Goal: Task Accomplishment & Management: Complete application form

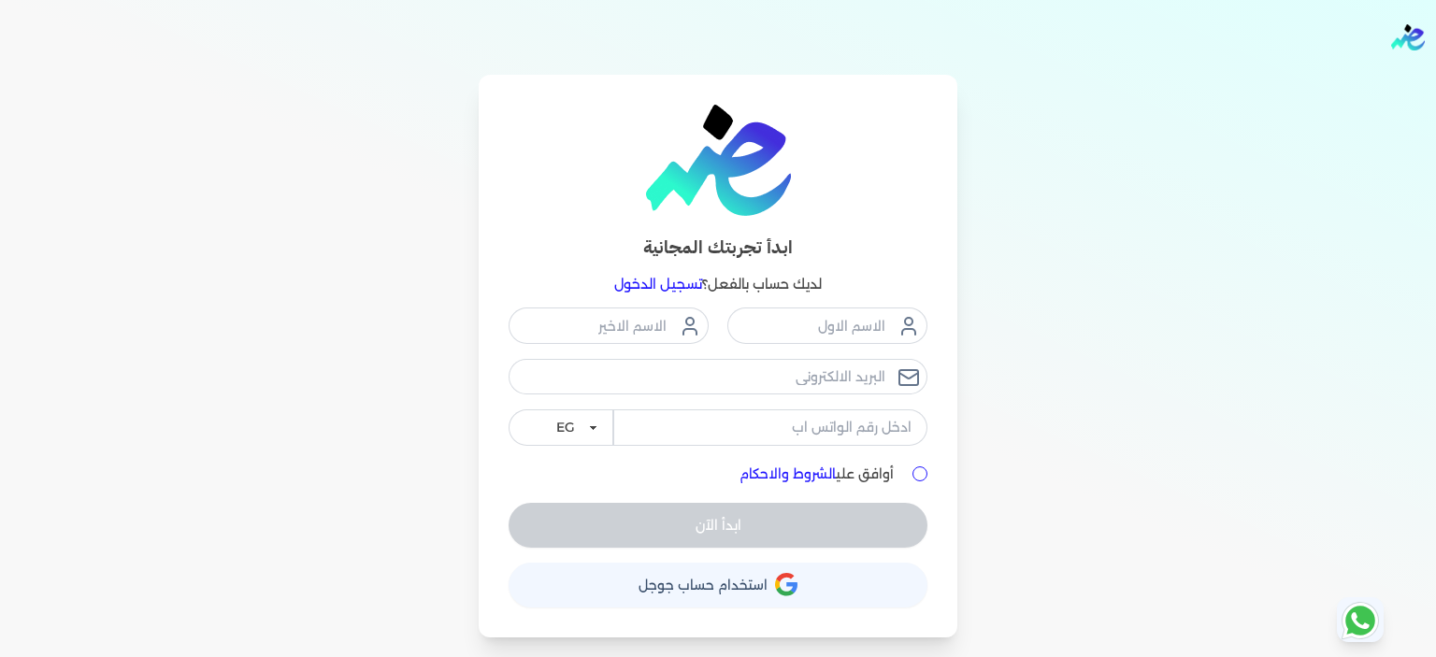
click at [708, 586] on span "استخدام حساب جوجل" at bounding box center [703, 585] width 129 height 13
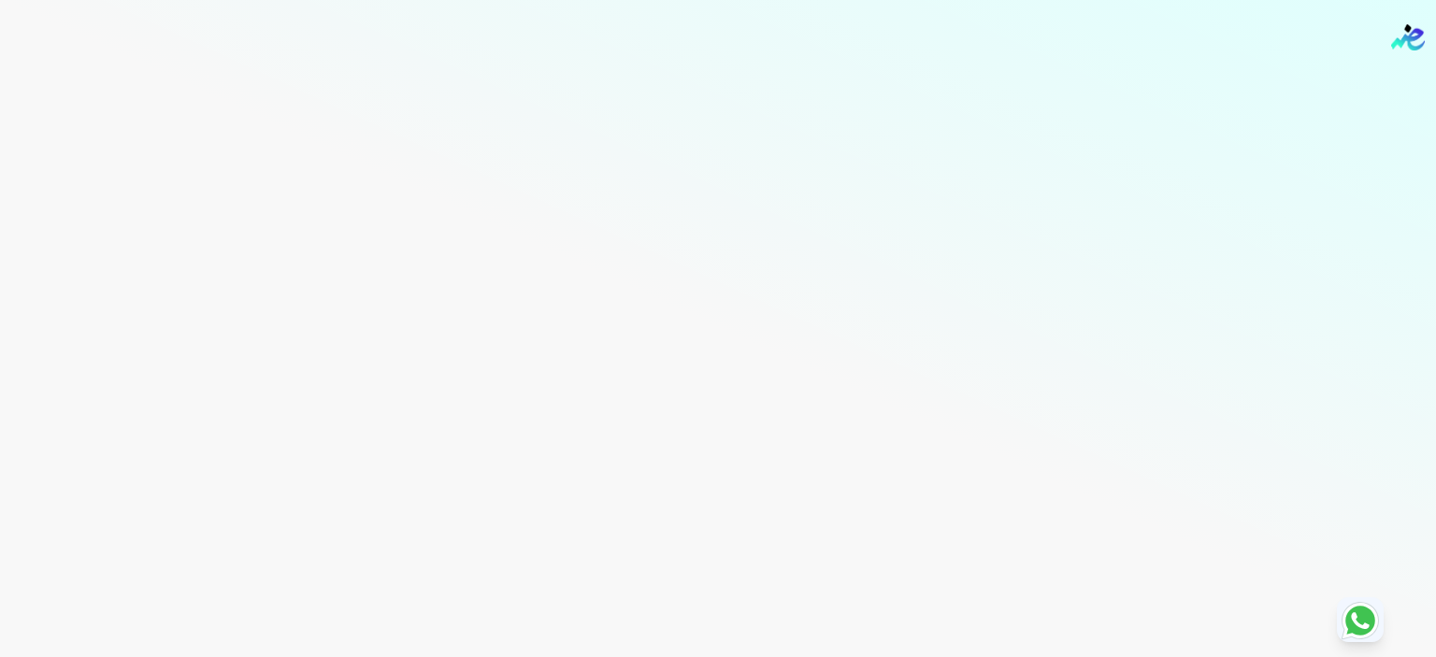
click at [1404, 42] on img "Global" at bounding box center [1408, 37] width 34 height 26
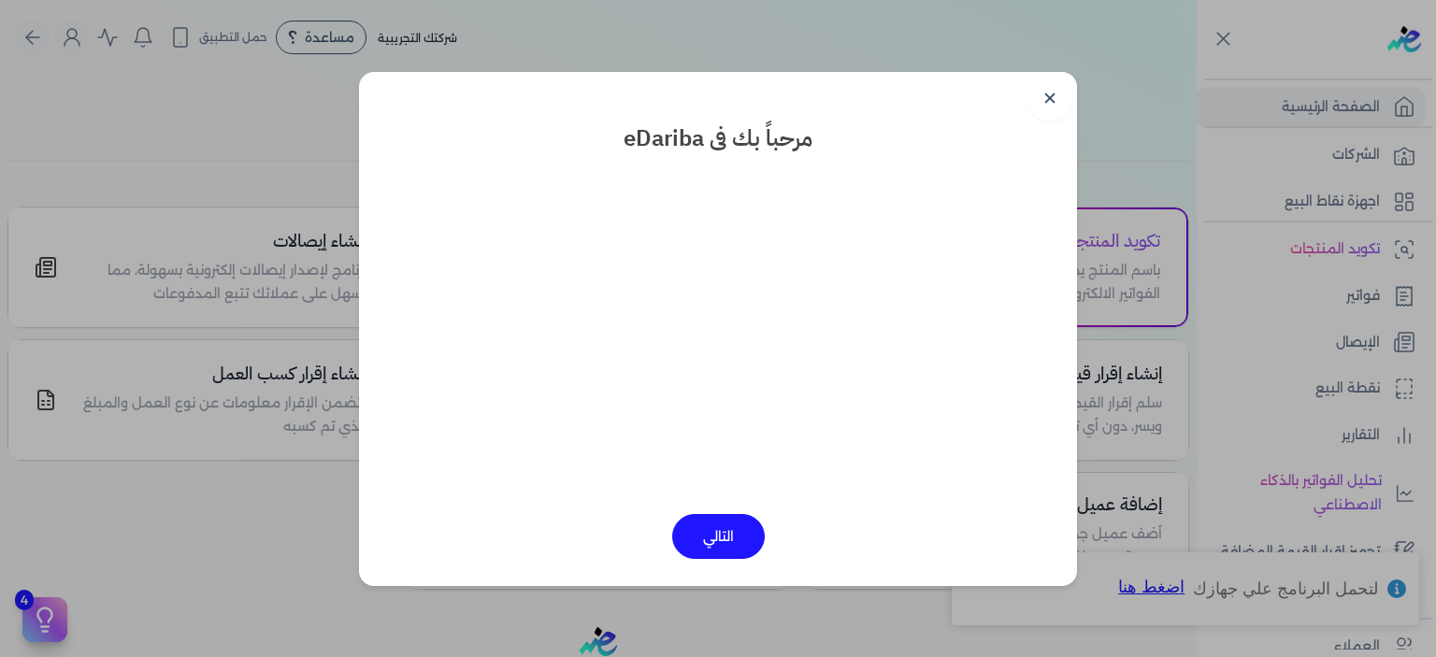
click at [703, 540] on button "التالي" at bounding box center [718, 536] width 93 height 45
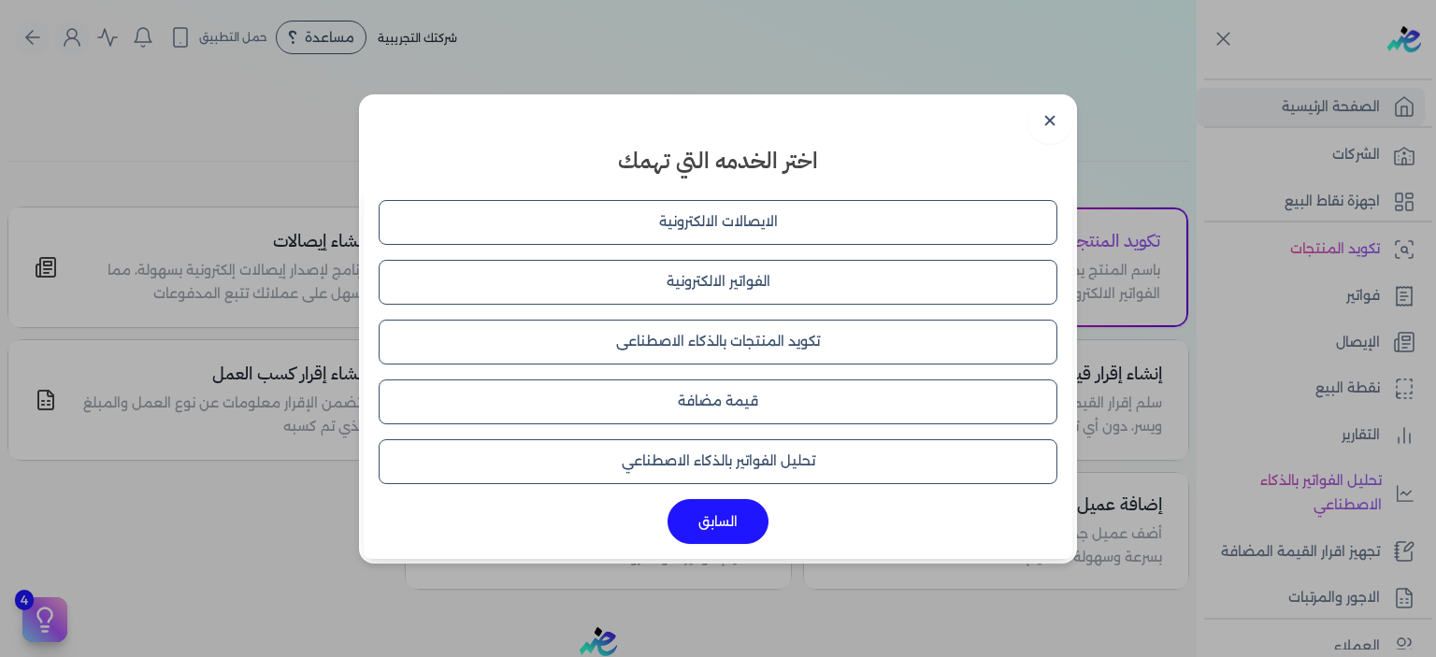
click at [729, 279] on button "الفواتير الالكترونية" at bounding box center [718, 282] width 679 height 45
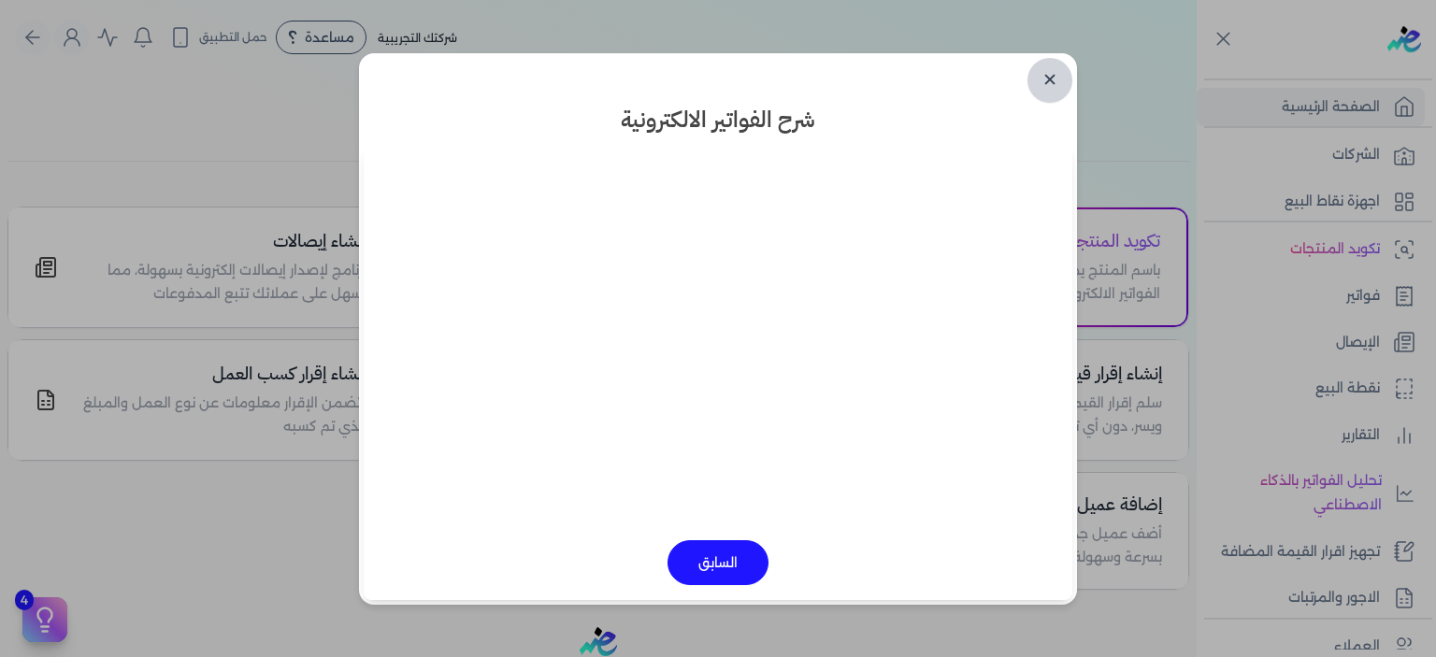
click at [1056, 92] on link "✕" at bounding box center [1049, 80] width 45 height 45
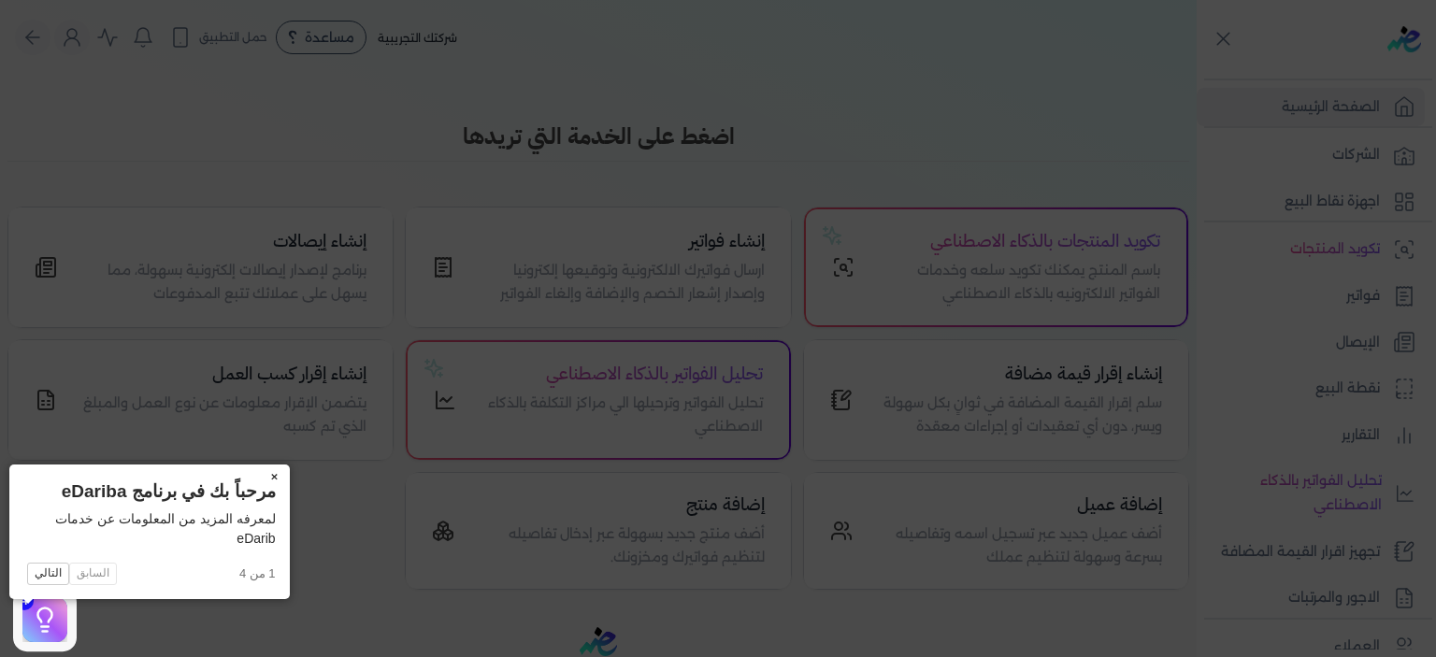
click at [260, 474] on button "×" at bounding box center [275, 478] width 30 height 26
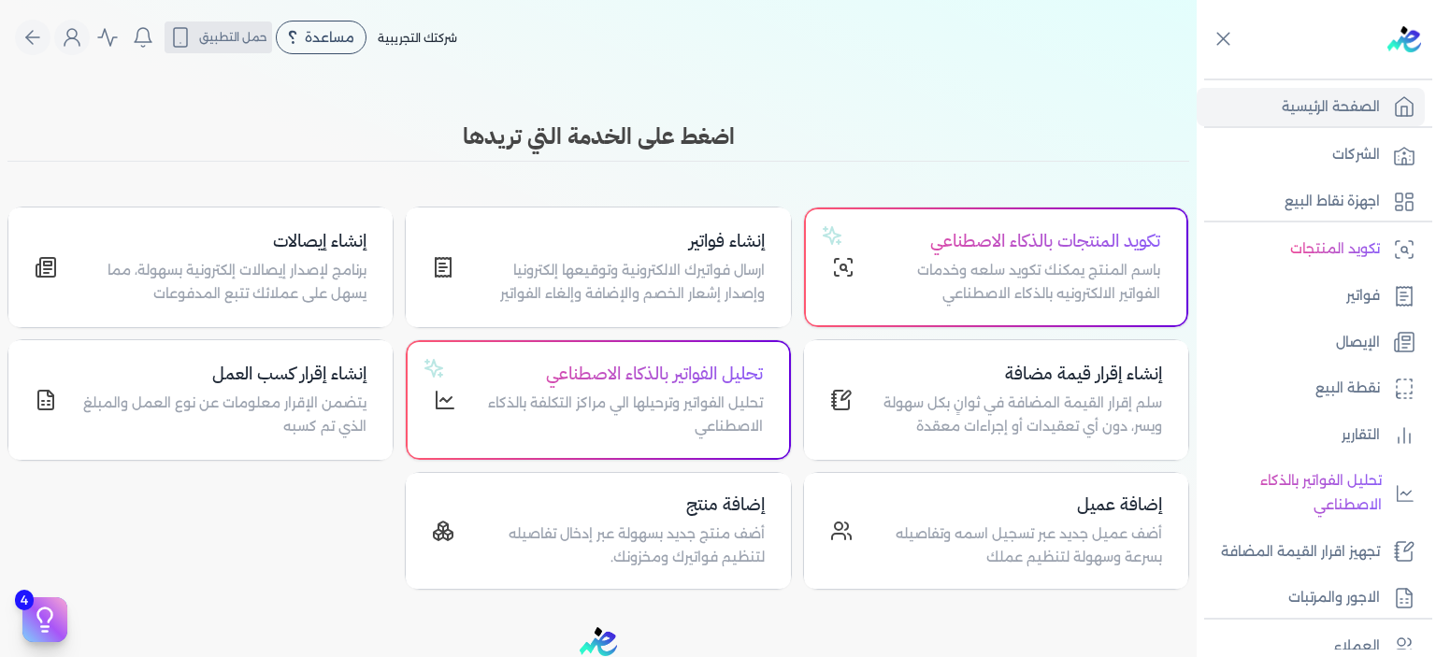
click at [237, 42] on span "حمل التطبيق" at bounding box center [233, 37] width 68 height 17
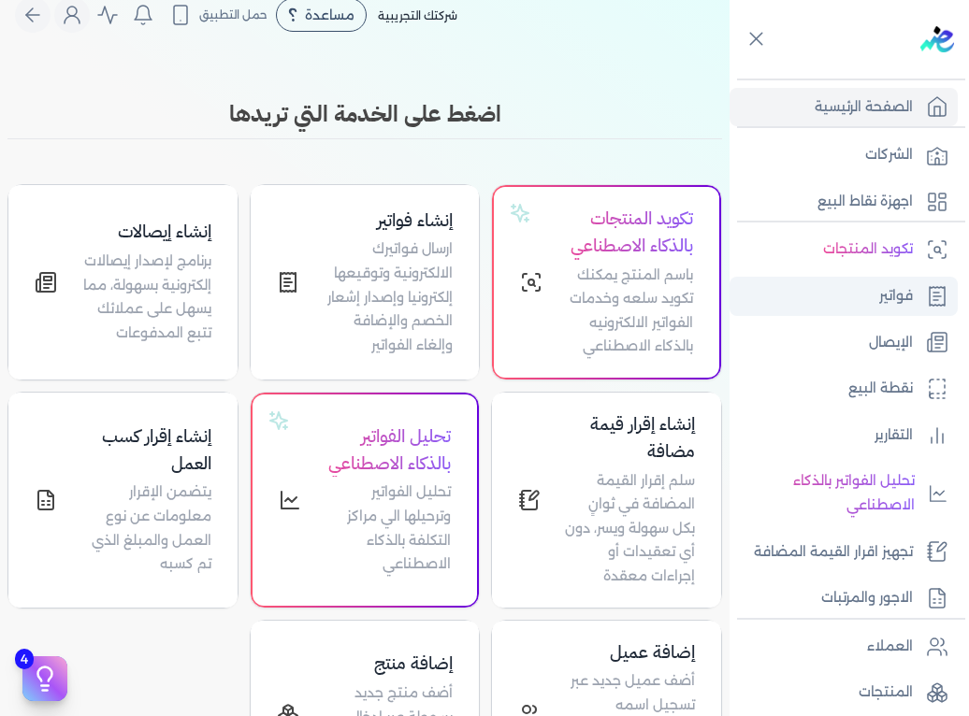
click at [907, 298] on p "فواتير" at bounding box center [896, 296] width 34 height 24
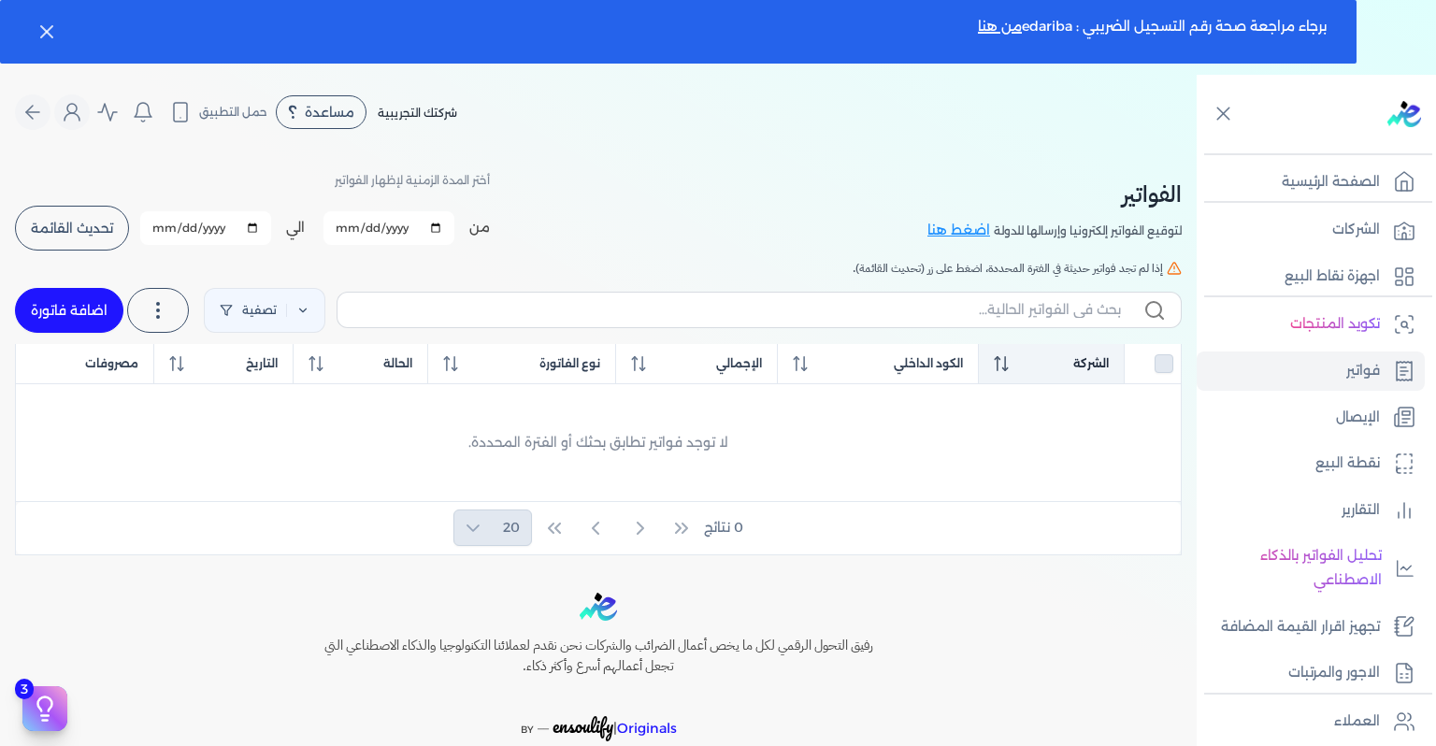
click at [1068, 352] on th "الشركة" at bounding box center [1052, 364] width 146 height 40
click at [1364, 374] on p "فواتير" at bounding box center [1363, 371] width 34 height 24
click at [232, 107] on span "حمل التطبيق" at bounding box center [233, 112] width 68 height 17
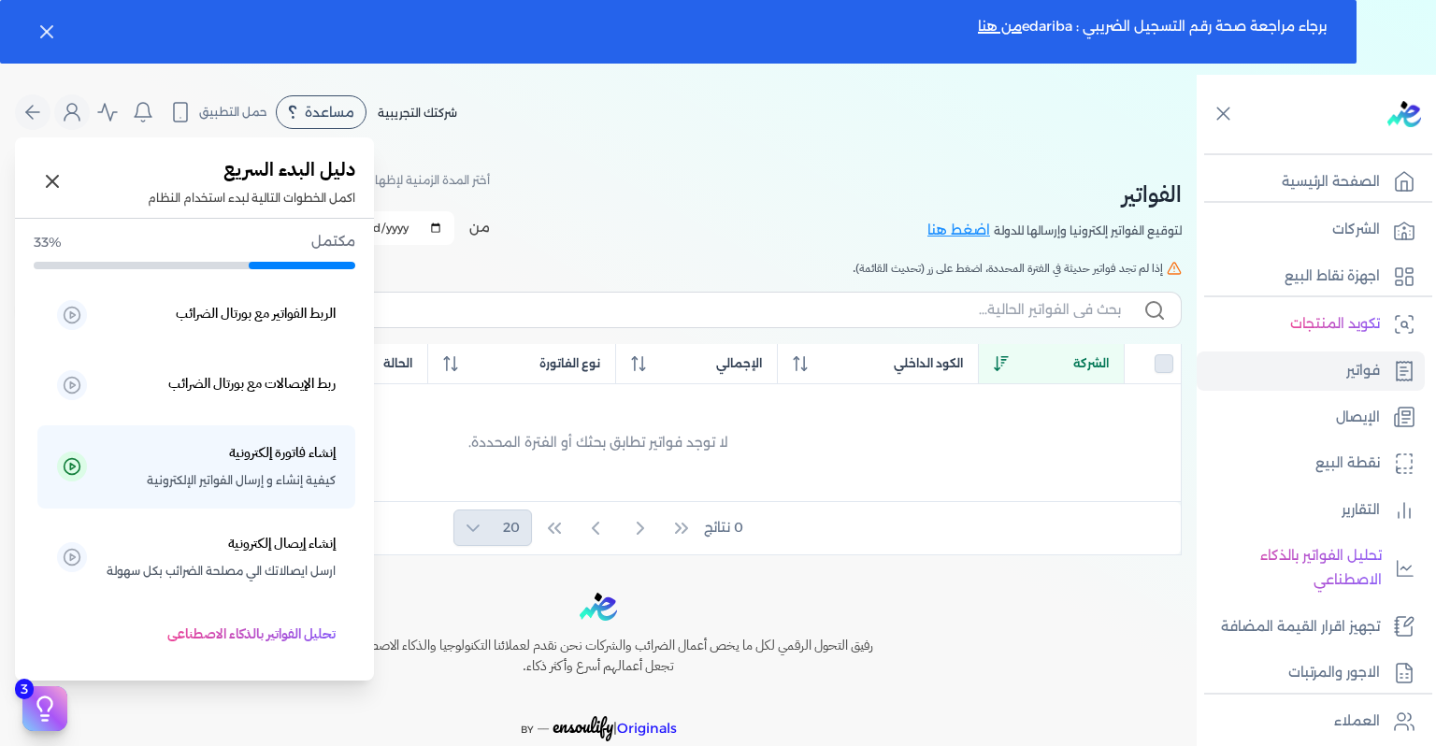
click at [48, 656] on button "3" at bounding box center [44, 708] width 45 height 45
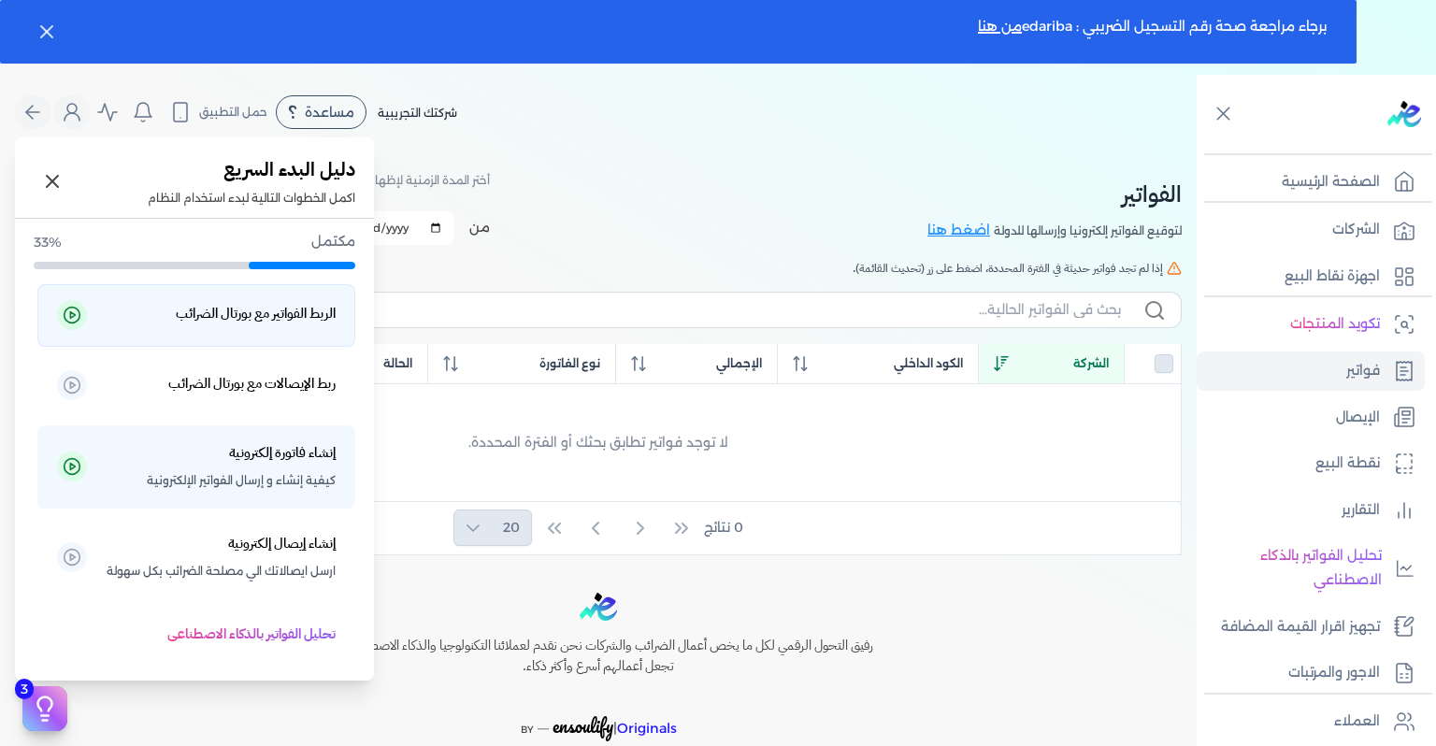
click at [273, 312] on h5 "الربط الفواتير مع بورتال الضرائب" at bounding box center [256, 314] width 160 height 24
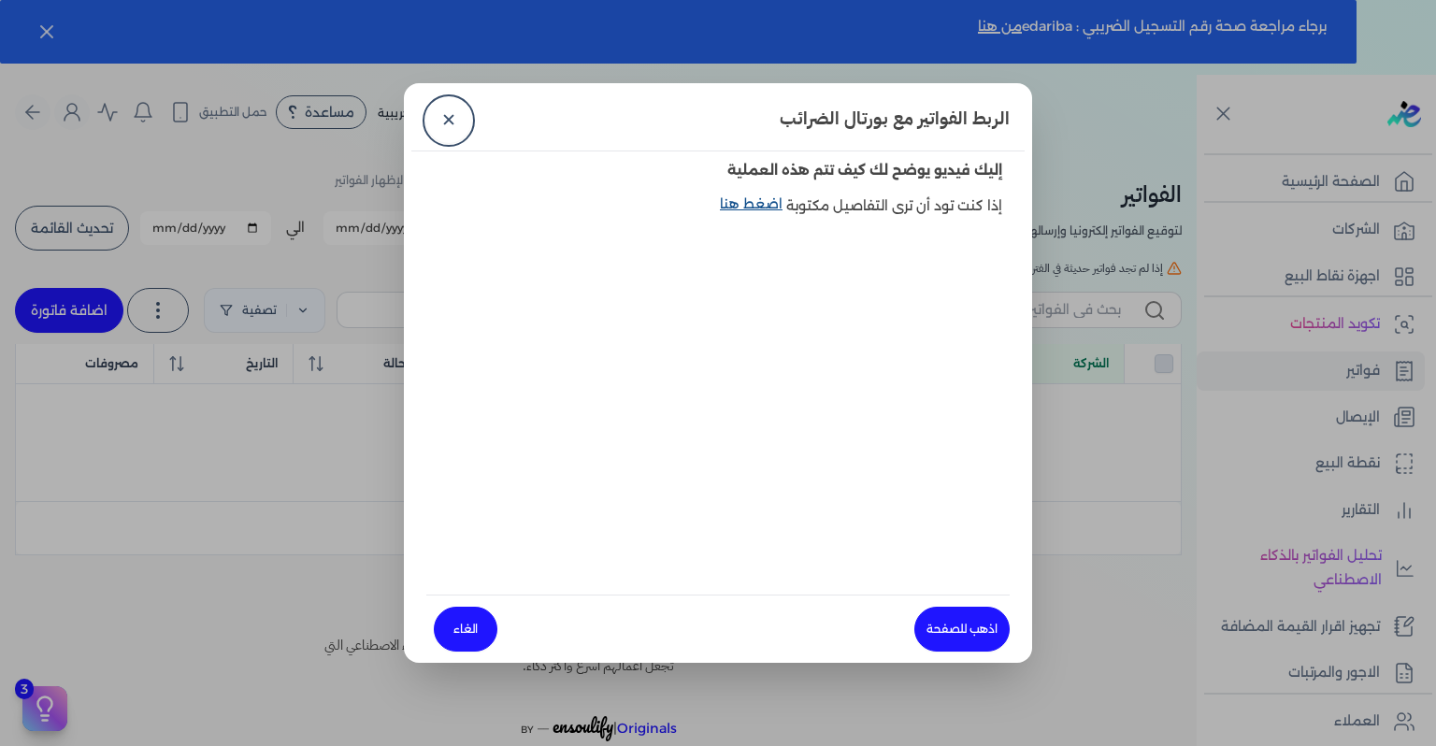
click at [768, 208] on link "اضغط هنا" at bounding box center [753, 215] width 66 height 43
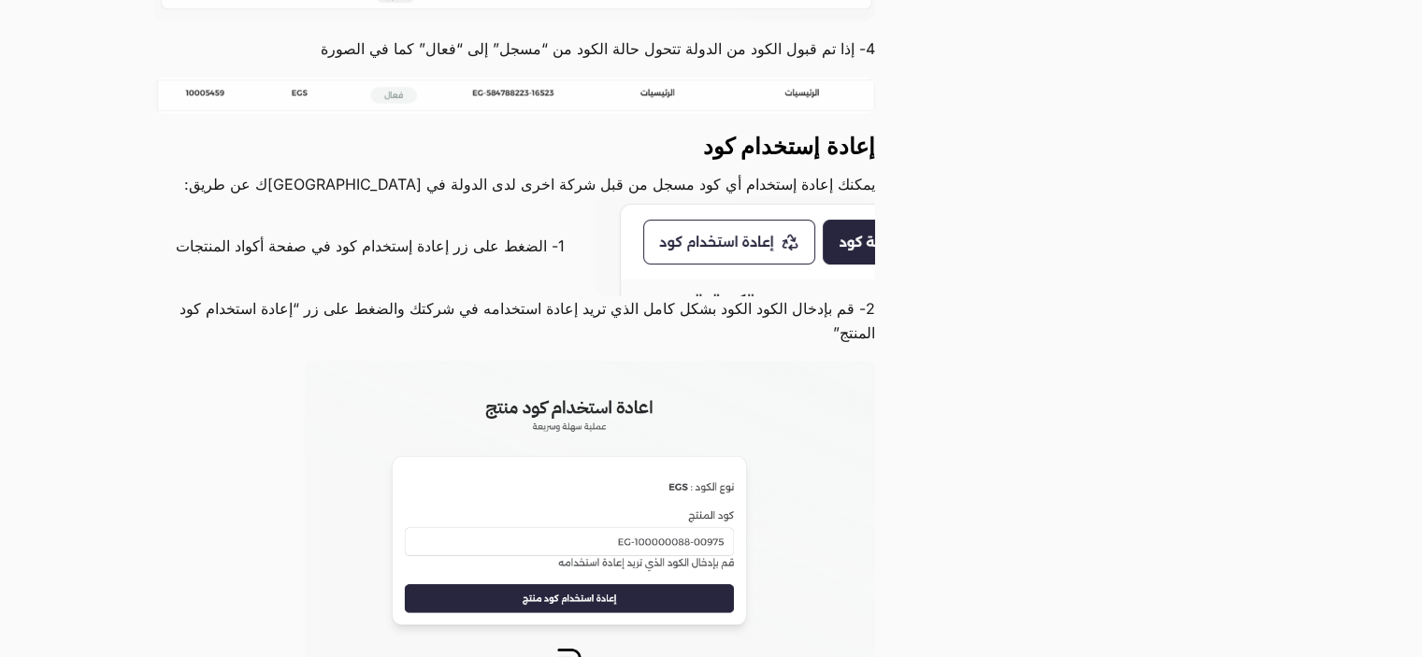
scroll to position [4114, 0]
